Goal: Information Seeking & Learning: Find specific fact

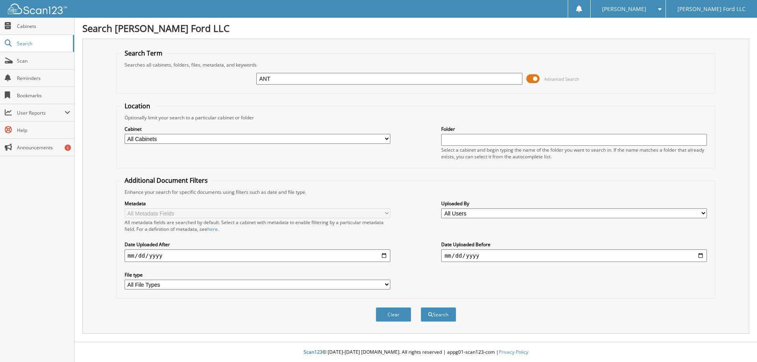
type input "[PERSON_NAME]"
click at [534, 78] on span at bounding box center [533, 79] width 13 height 12
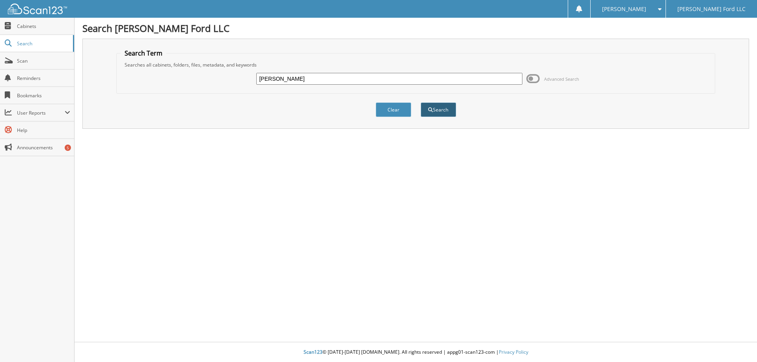
click at [452, 112] on button "Search" at bounding box center [438, 110] width 35 height 15
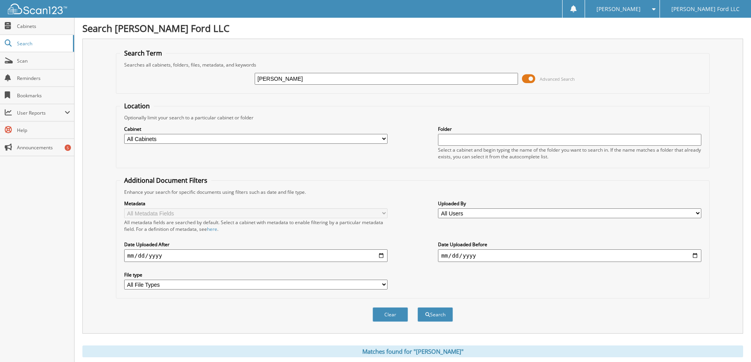
click at [528, 79] on span at bounding box center [528, 79] width 13 height 12
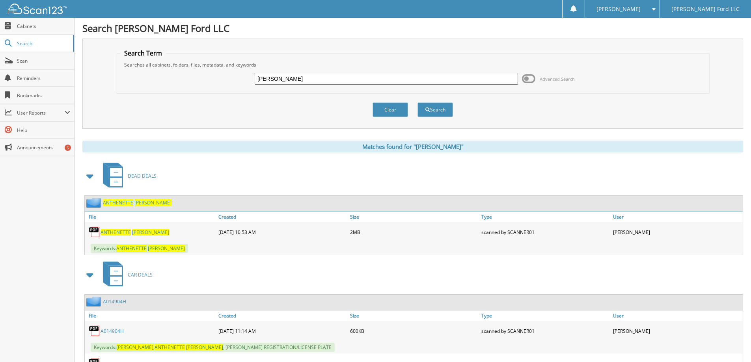
scroll to position [49, 0]
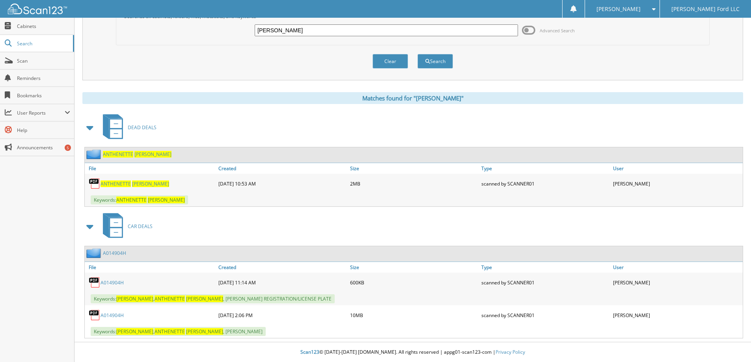
click at [115, 316] on link "A014904H" at bounding box center [112, 315] width 23 height 7
click at [149, 129] on span "DEAD DEALS" at bounding box center [142, 127] width 29 height 7
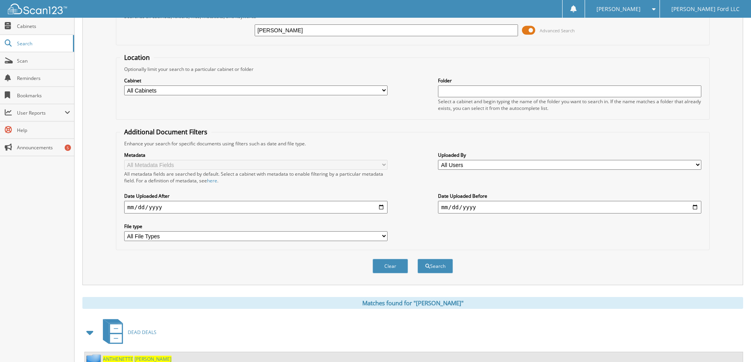
click at [527, 30] on span at bounding box center [528, 30] width 13 height 12
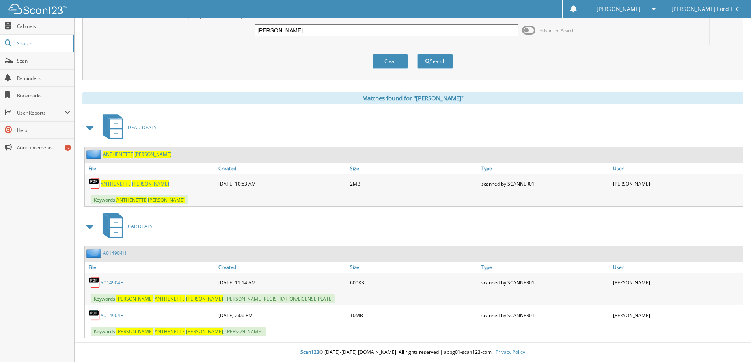
click at [114, 183] on span "ANTHENETTE" at bounding box center [116, 184] width 30 height 7
